Goal: Information Seeking & Learning: Learn about a topic

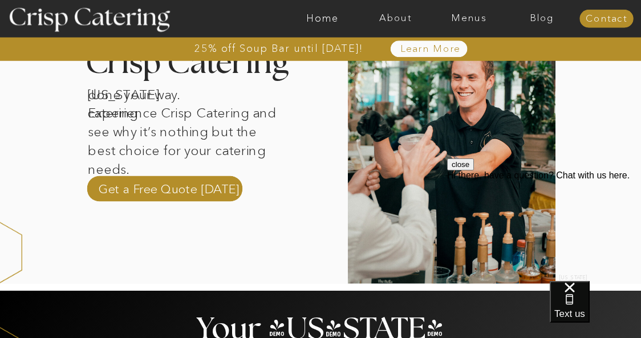
scroll to position [387, 0]
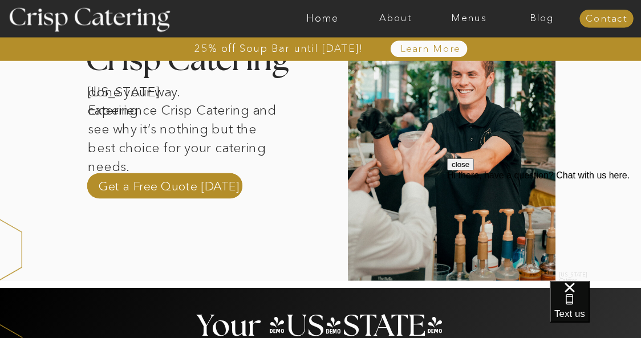
click at [474, 171] on button "close" at bounding box center [460, 165] width 27 height 12
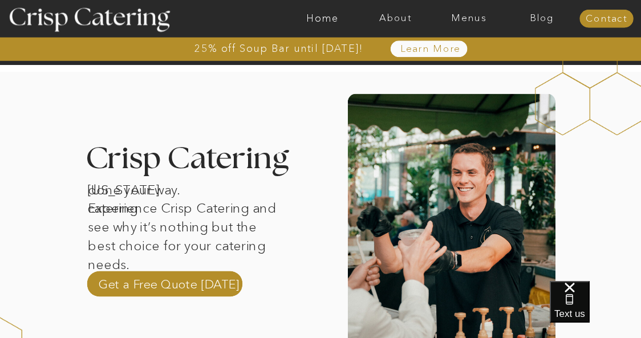
scroll to position [234, 0]
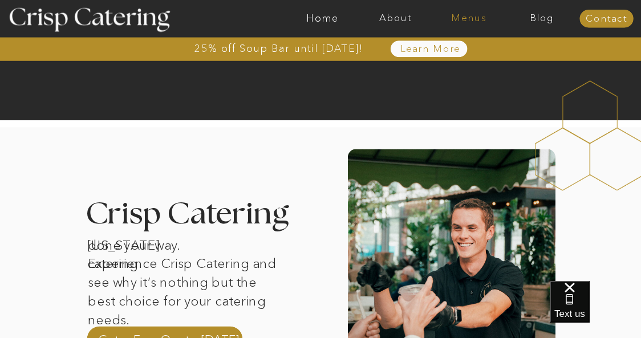
click at [470, 23] on nav "Menus" at bounding box center [468, 18] width 73 height 11
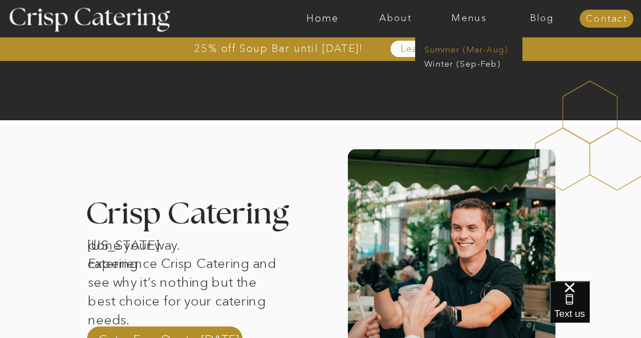
click at [455, 47] on nav "Summer (Mar-Aug)" at bounding box center [472, 48] width 96 height 10
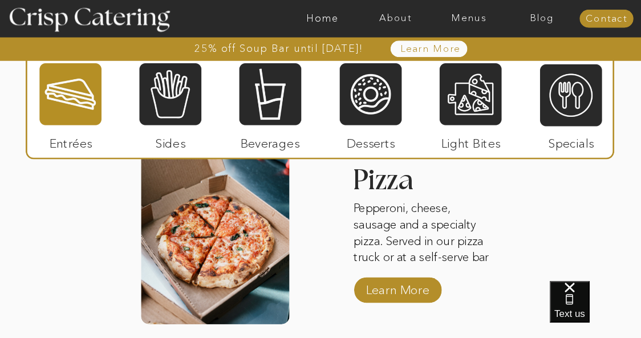
scroll to position [1479, 0]
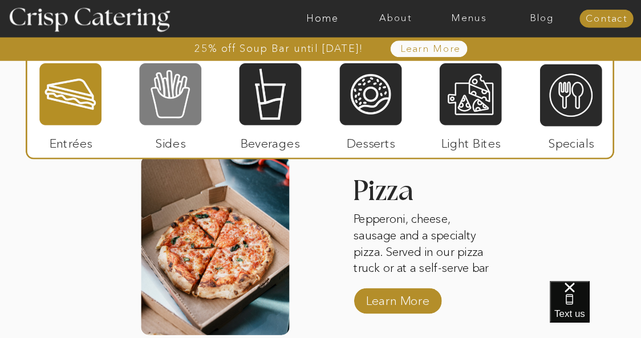
click at [171, 103] on div at bounding box center [170, 94] width 62 height 64
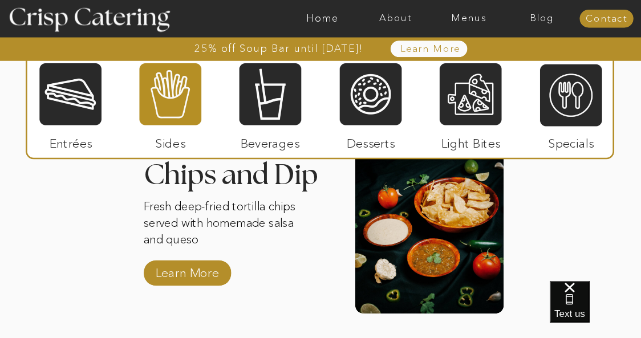
scroll to position [1523, 0]
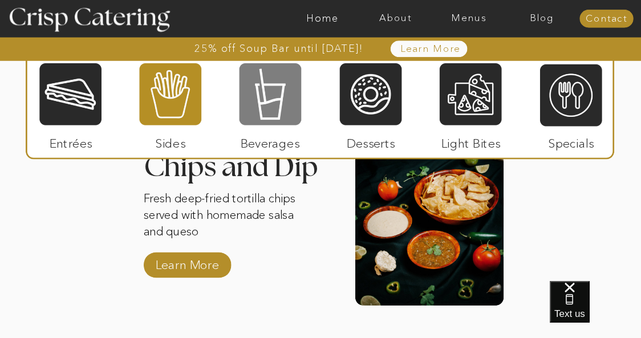
click at [267, 111] on div at bounding box center [270, 94] width 62 height 64
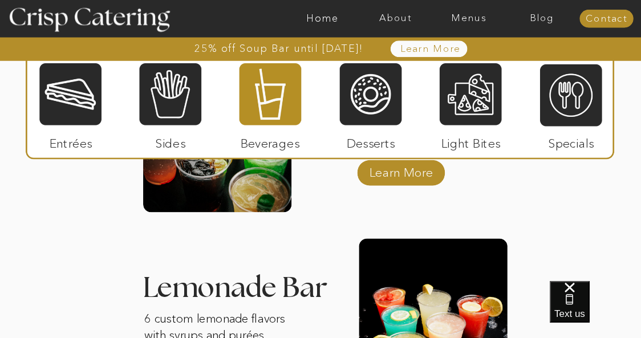
scroll to position [1198, 0]
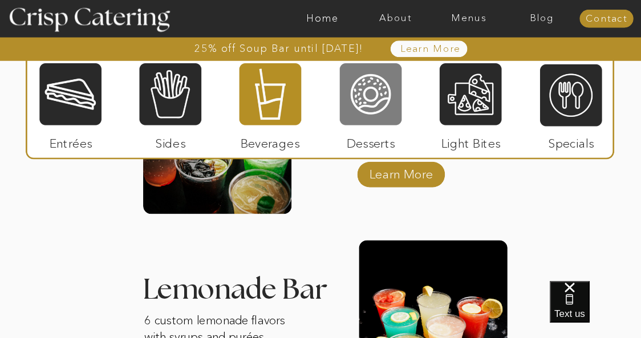
click at [368, 95] on div at bounding box center [371, 94] width 62 height 64
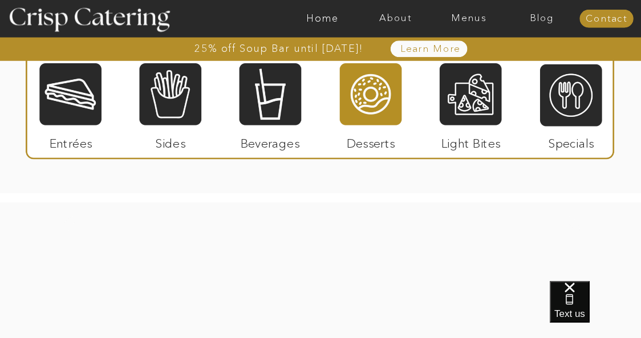
scroll to position [1684, 0]
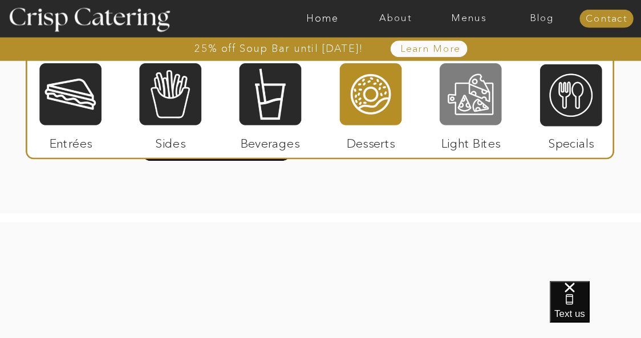
click at [469, 75] on div at bounding box center [471, 94] width 62 height 64
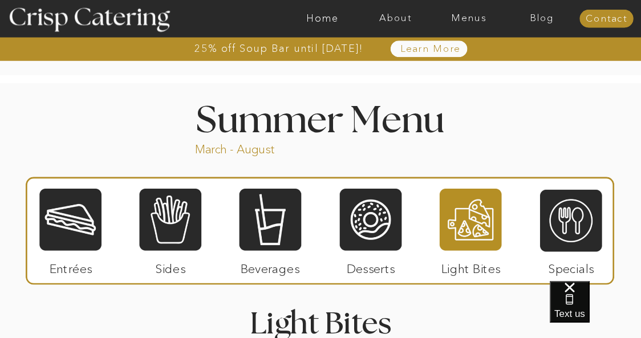
scroll to position [837, 0]
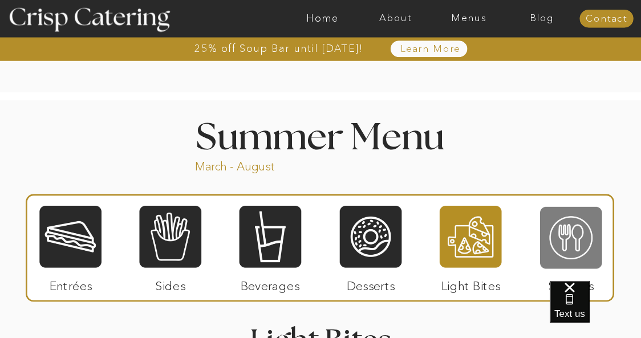
click at [562, 236] on div at bounding box center [571, 238] width 62 height 64
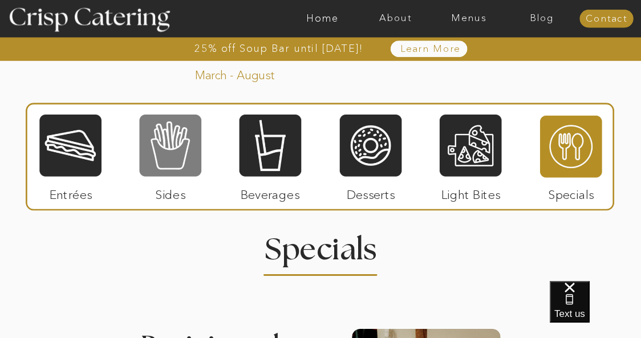
scroll to position [927, 0]
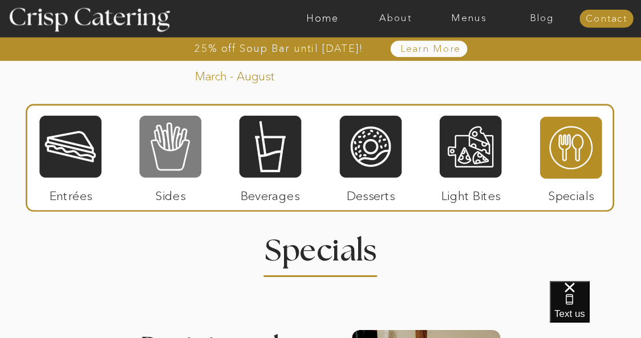
click at [164, 113] on div at bounding box center [320, 158] width 588 height 108
click at [168, 145] on div at bounding box center [170, 147] width 62 height 64
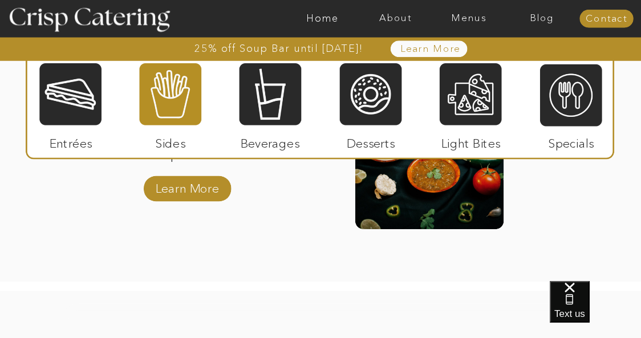
scroll to position [1593, 0]
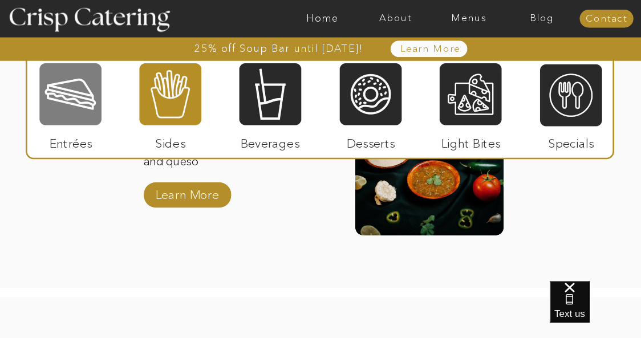
click at [82, 115] on div at bounding box center [70, 94] width 62 height 64
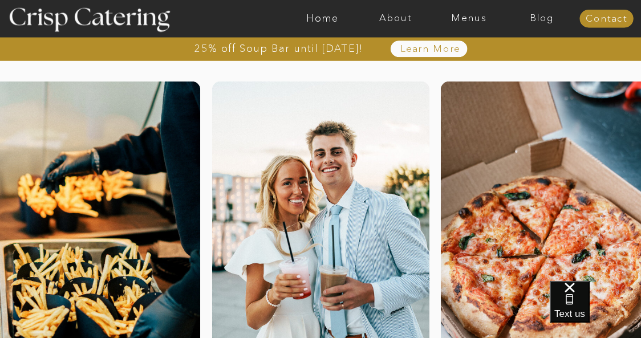
scroll to position [0, 0]
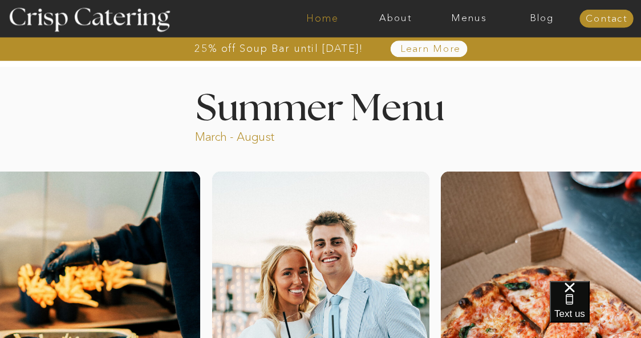
click at [318, 24] on nav "Home" at bounding box center [322, 18] width 73 height 11
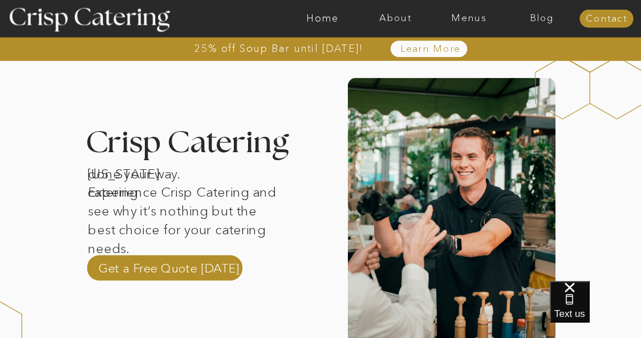
scroll to position [308, 0]
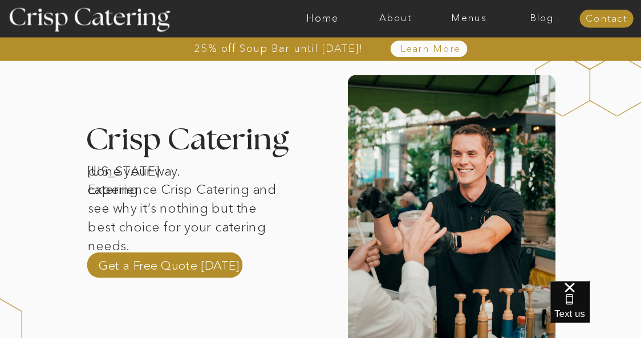
click at [393, 24] on div at bounding box center [362, 19] width 1694 height 38
click at [392, 18] on nav "About" at bounding box center [395, 18] width 73 height 11
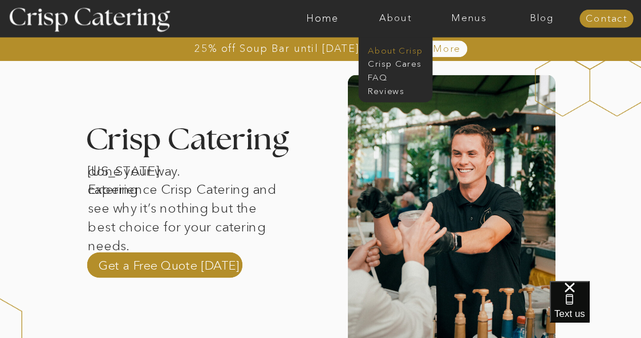
click at [398, 47] on nav "About Crisp" at bounding box center [399, 49] width 62 height 10
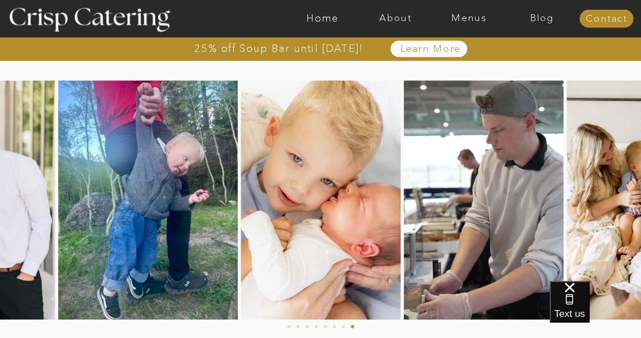
scroll to position [542, 0]
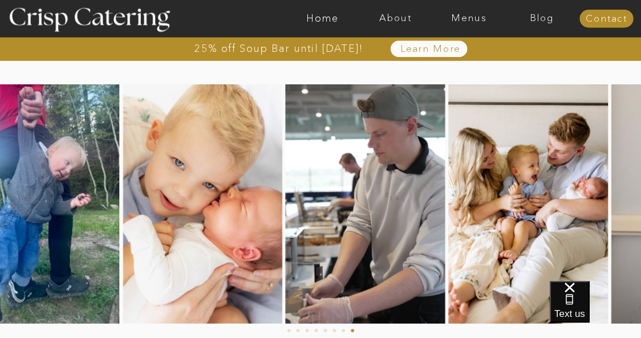
click at [449, 188] on img at bounding box center [529, 203] width 160 height 239
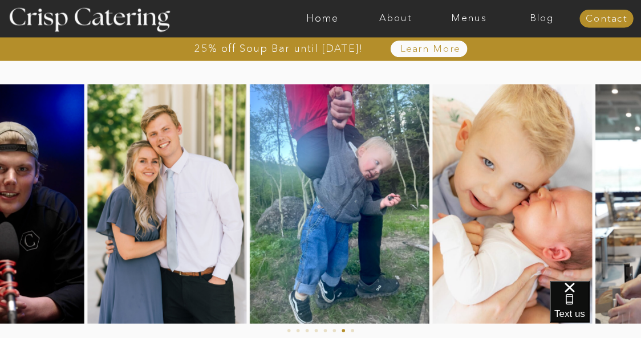
click at [84, 250] on img at bounding box center [0, 203] width 165 height 239
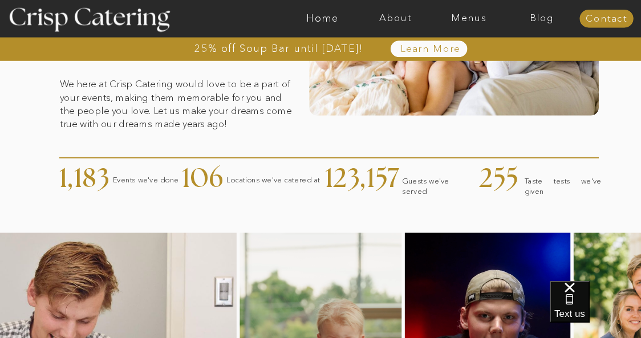
scroll to position [0, 0]
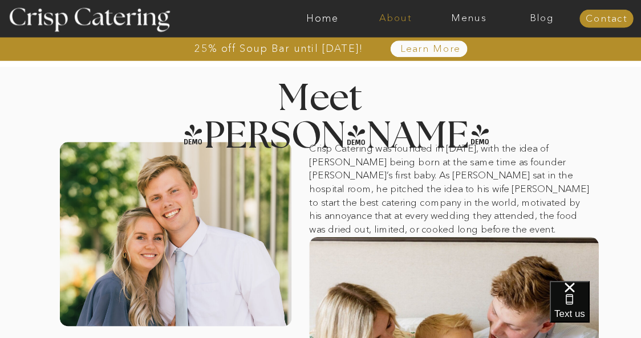
click at [387, 21] on nav "About" at bounding box center [395, 18] width 73 height 11
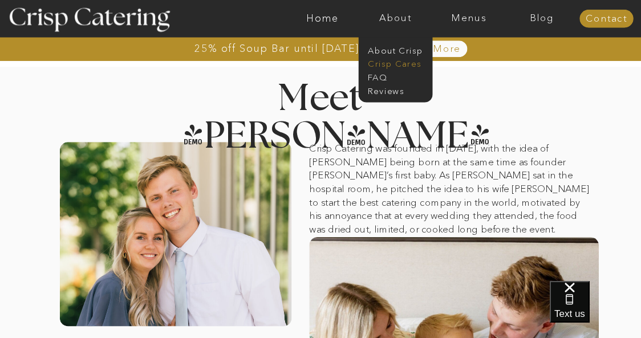
click at [386, 59] on nav "Crisp Cares" at bounding box center [399, 63] width 62 height 10
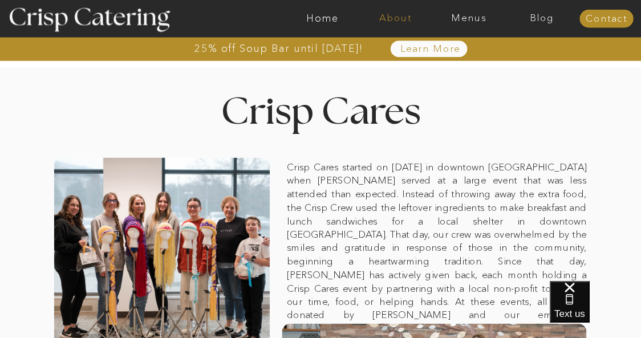
click at [390, 17] on nav "About" at bounding box center [395, 18] width 73 height 11
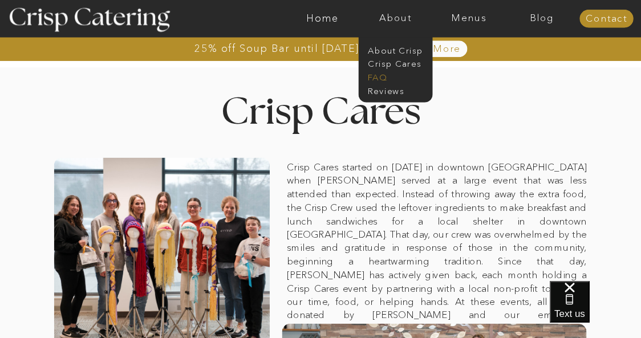
click at [372, 75] on nav "faq" at bounding box center [395, 77] width 54 height 10
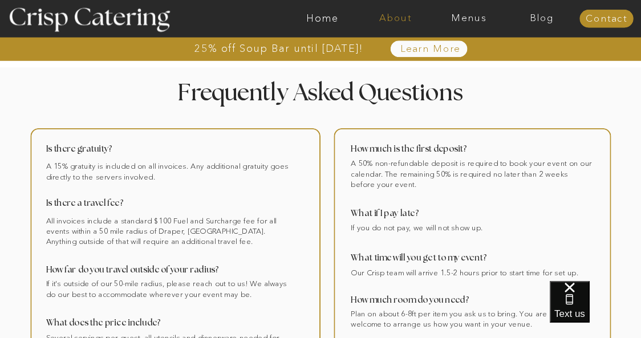
click at [400, 18] on nav "About" at bounding box center [395, 18] width 73 height 11
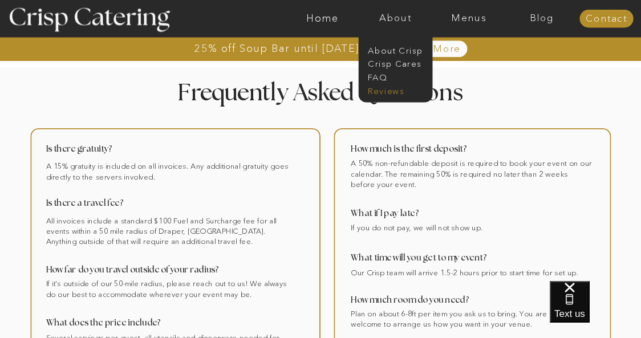
click at [395, 90] on nav "Reviews" at bounding box center [395, 90] width 54 height 10
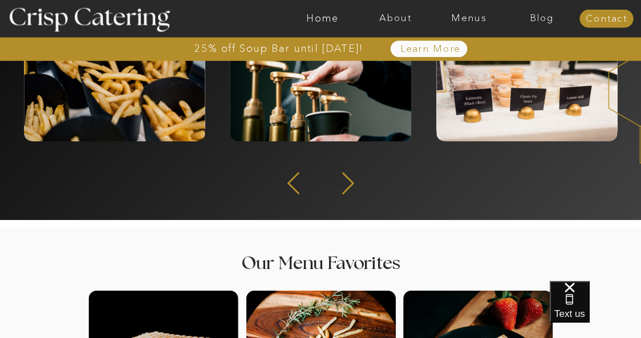
scroll to position [286, 0]
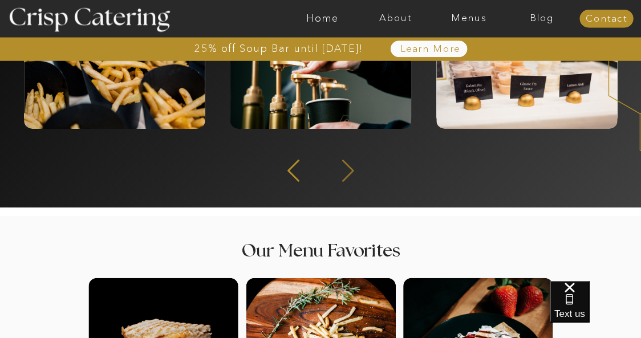
click at [347, 176] on icon at bounding box center [348, 171] width 12 height 22
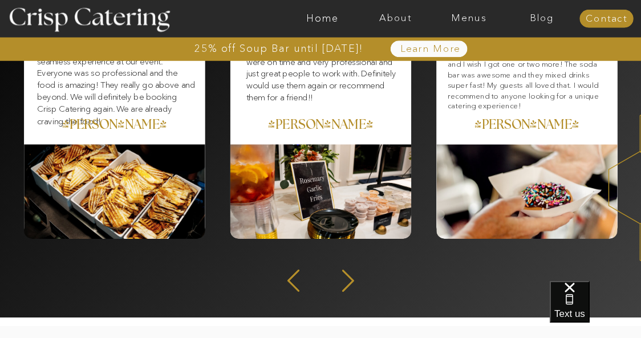
scroll to position [178, 0]
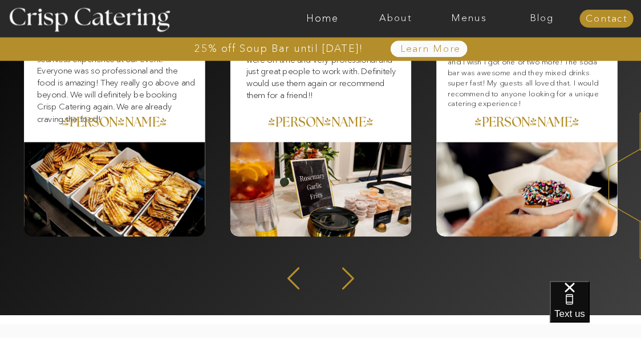
click at [346, 276] on icon at bounding box center [348, 278] width 29 height 26
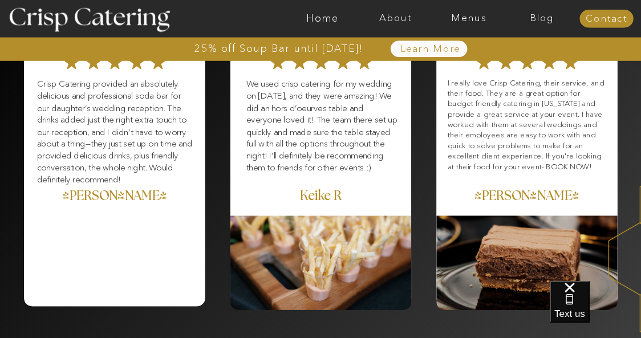
scroll to position [0, 0]
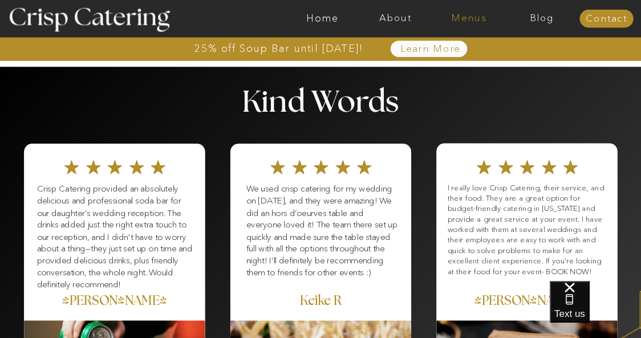
click at [471, 21] on nav "Menus" at bounding box center [468, 18] width 73 height 11
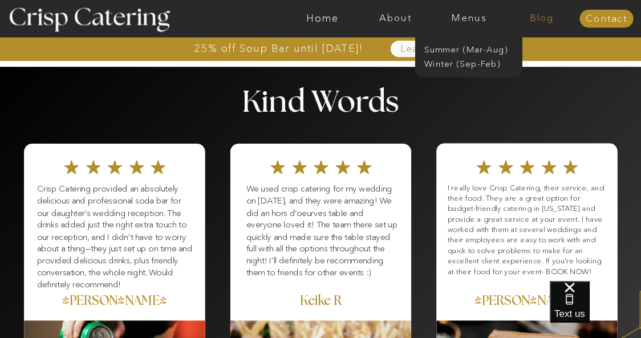
click at [545, 19] on nav "Blog" at bounding box center [541, 18] width 73 height 11
